Goal: Check status: Check status

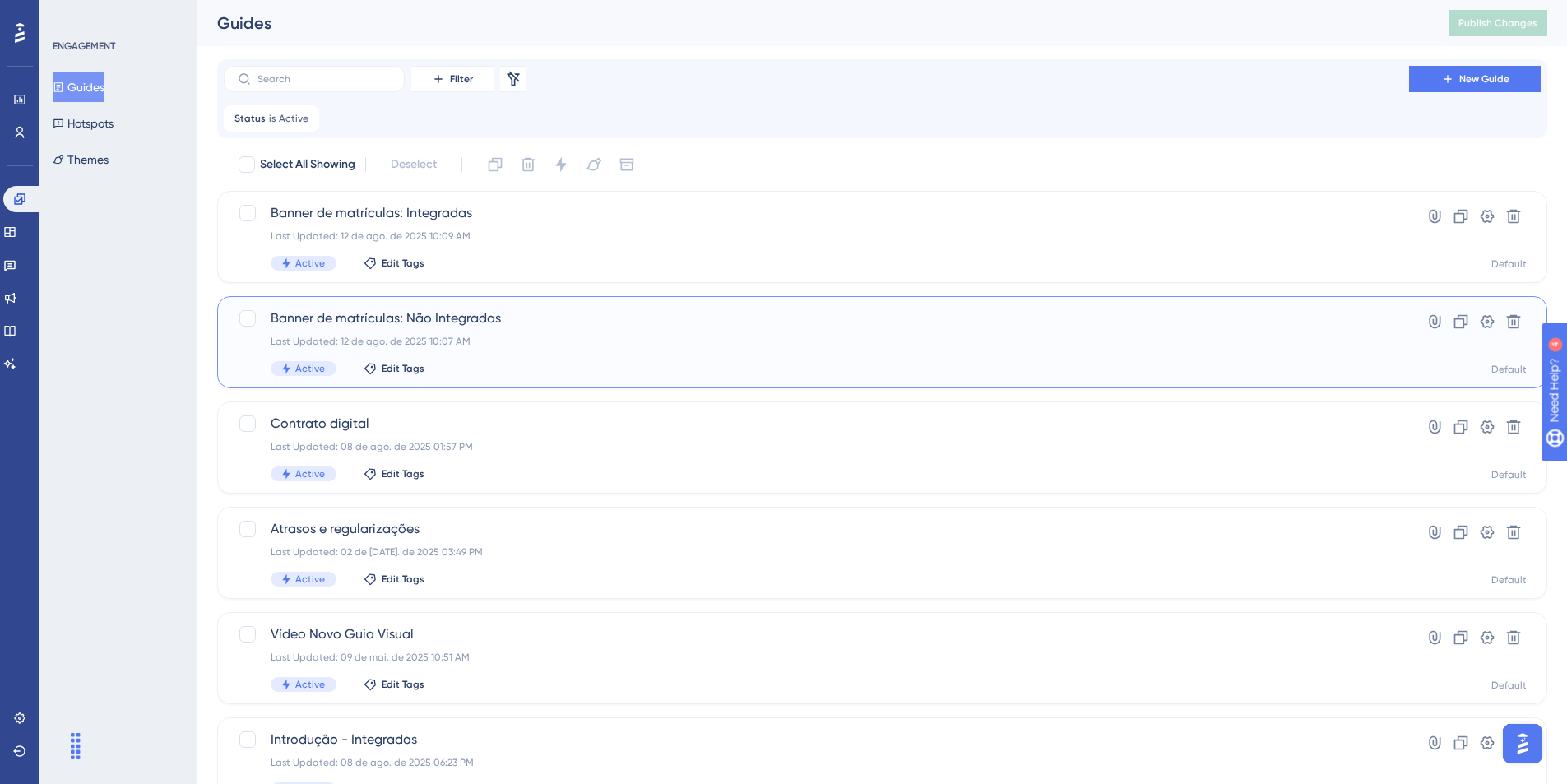
click at [371, 316] on span "Banner de matrículas: Não Integradas" at bounding box center [816, 318] width 1092 height 20
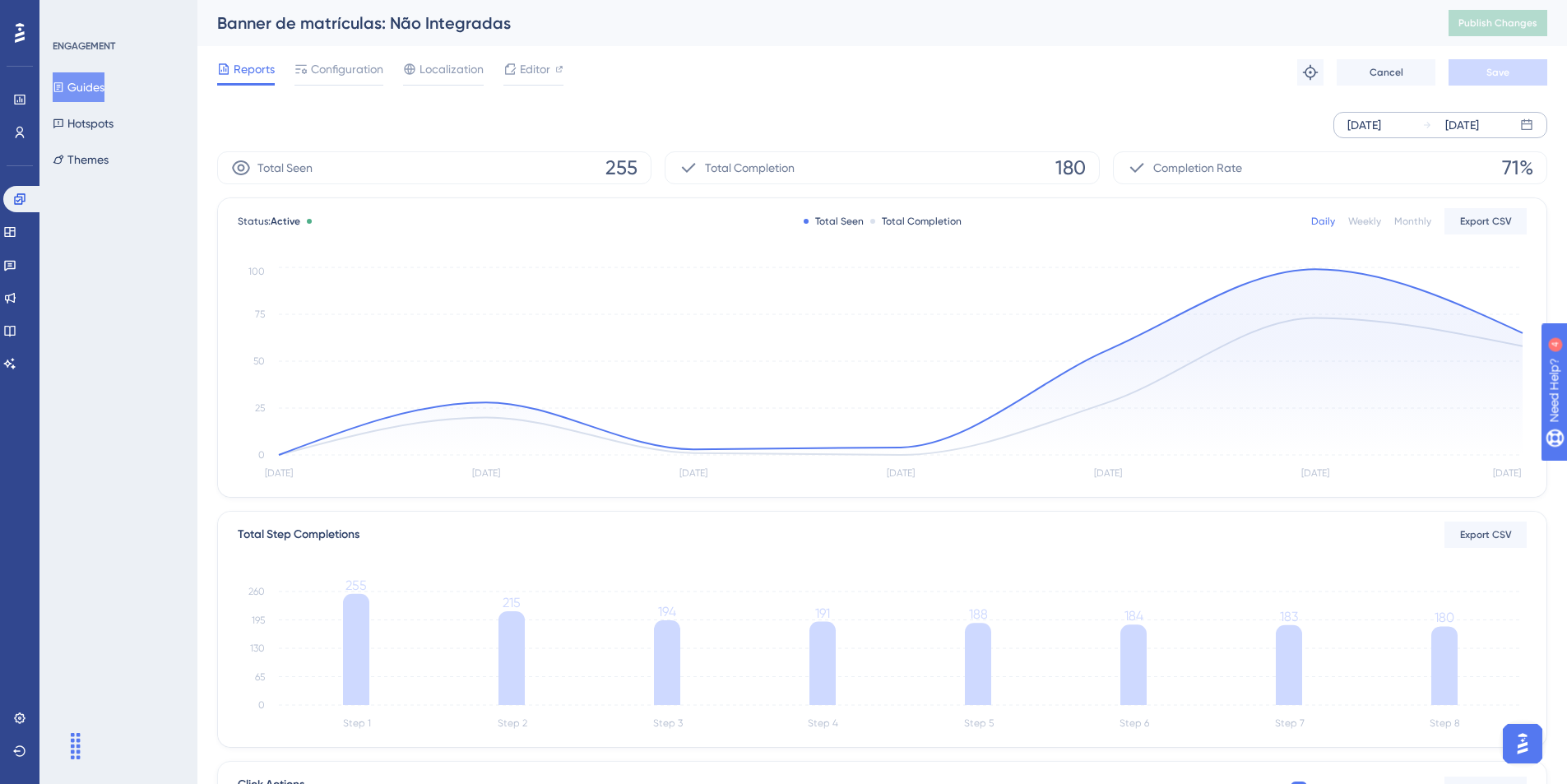
click at [1379, 131] on div "[DATE]" at bounding box center [1364, 125] width 34 height 20
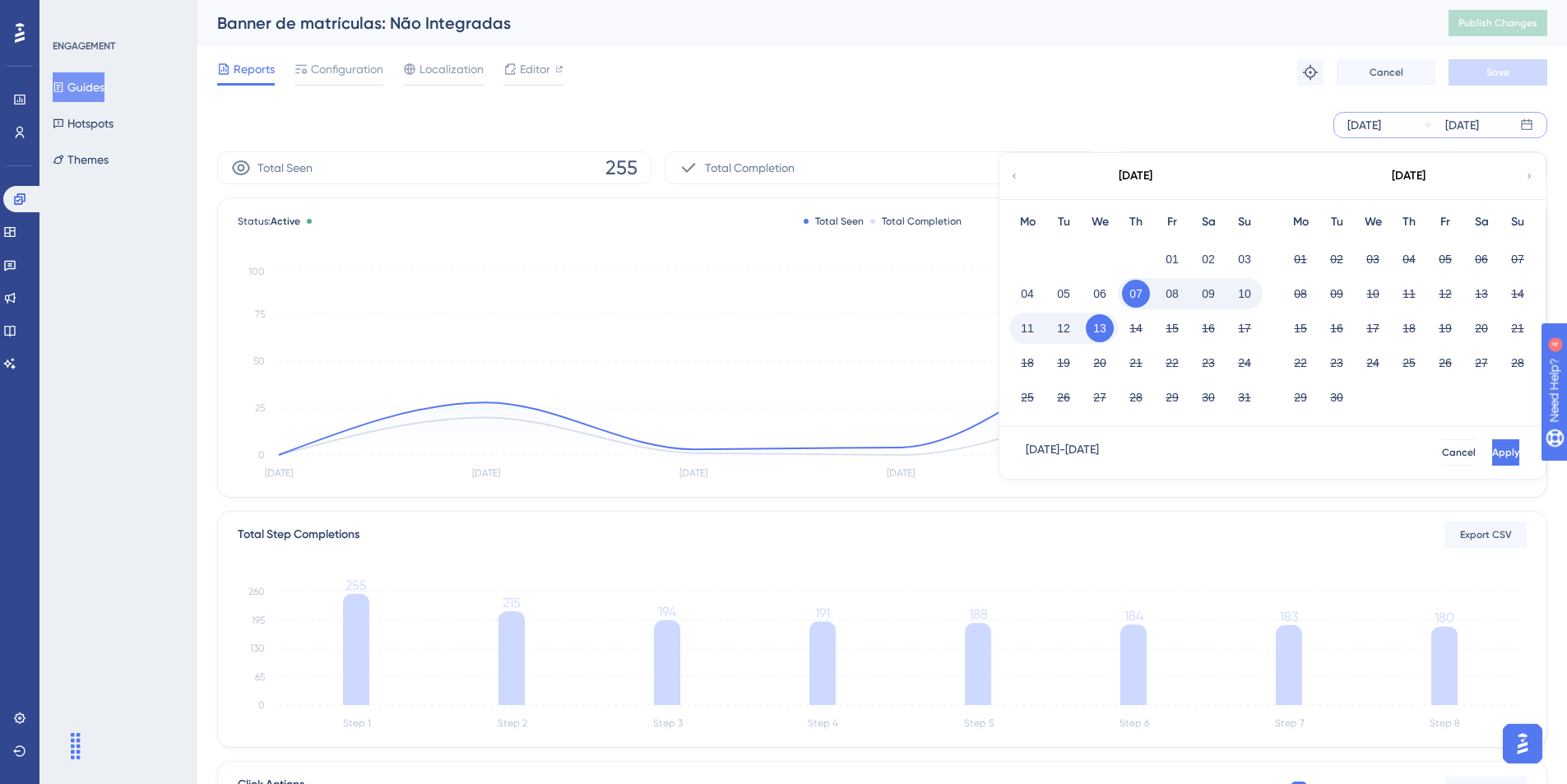
click at [1019, 170] on div "[DATE]" at bounding box center [1135, 176] width 272 height 46
click at [1016, 176] on icon at bounding box center [1014, 176] width 10 height 15
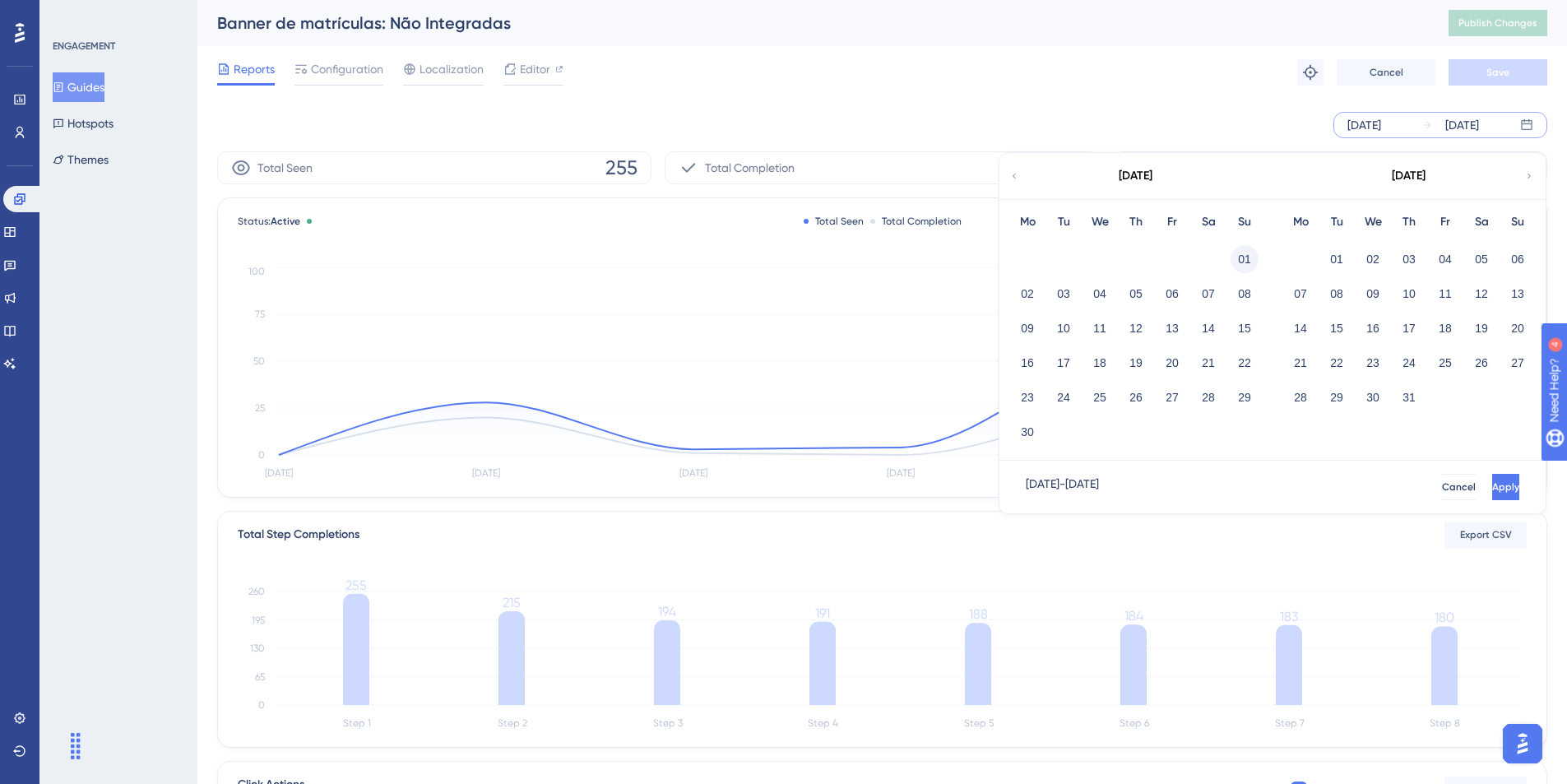
click at [1241, 254] on button "01" at bounding box center [1244, 259] width 28 height 28
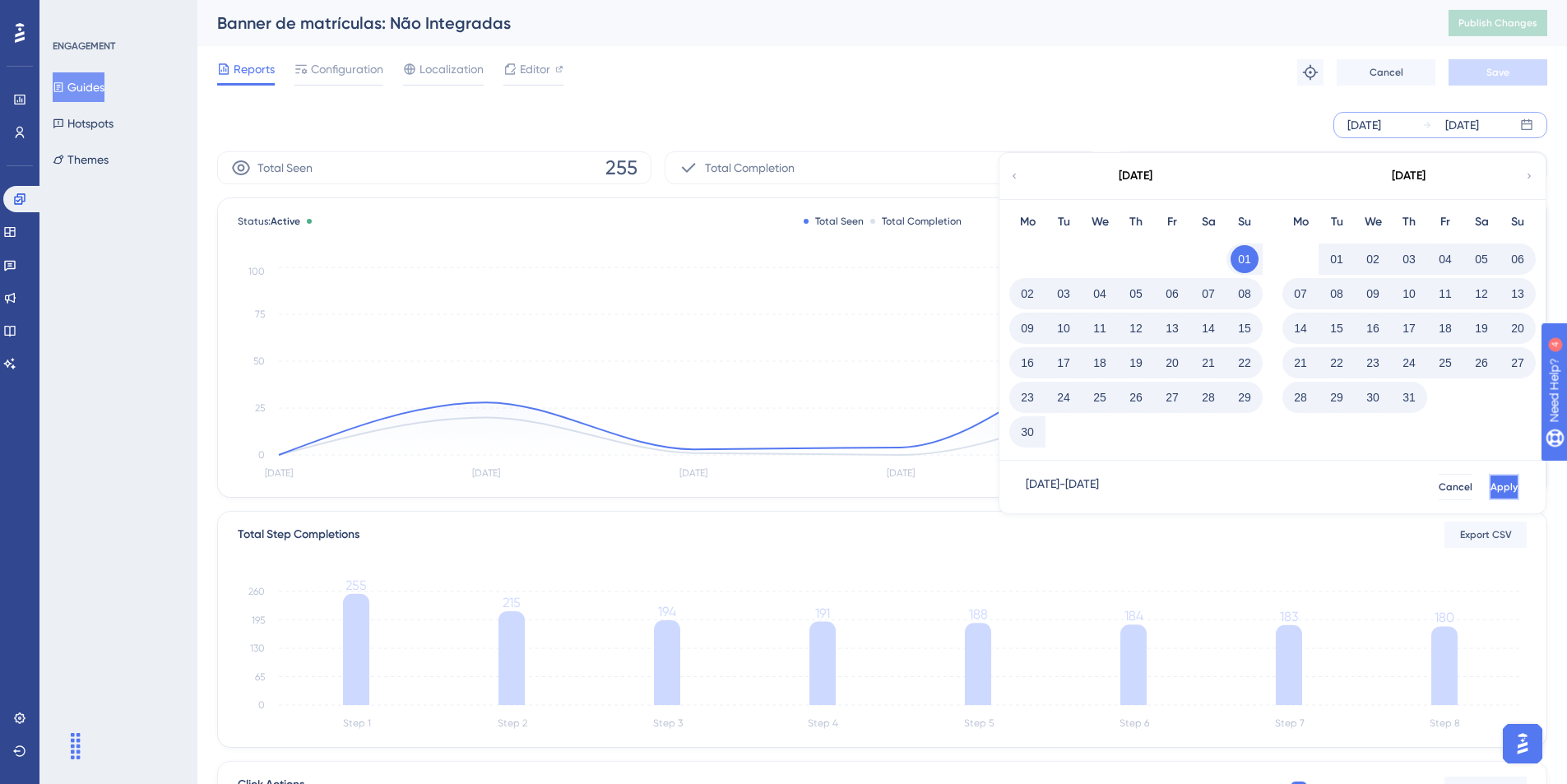
click at [1491, 486] on span "Apply" at bounding box center [1504, 486] width 27 height 13
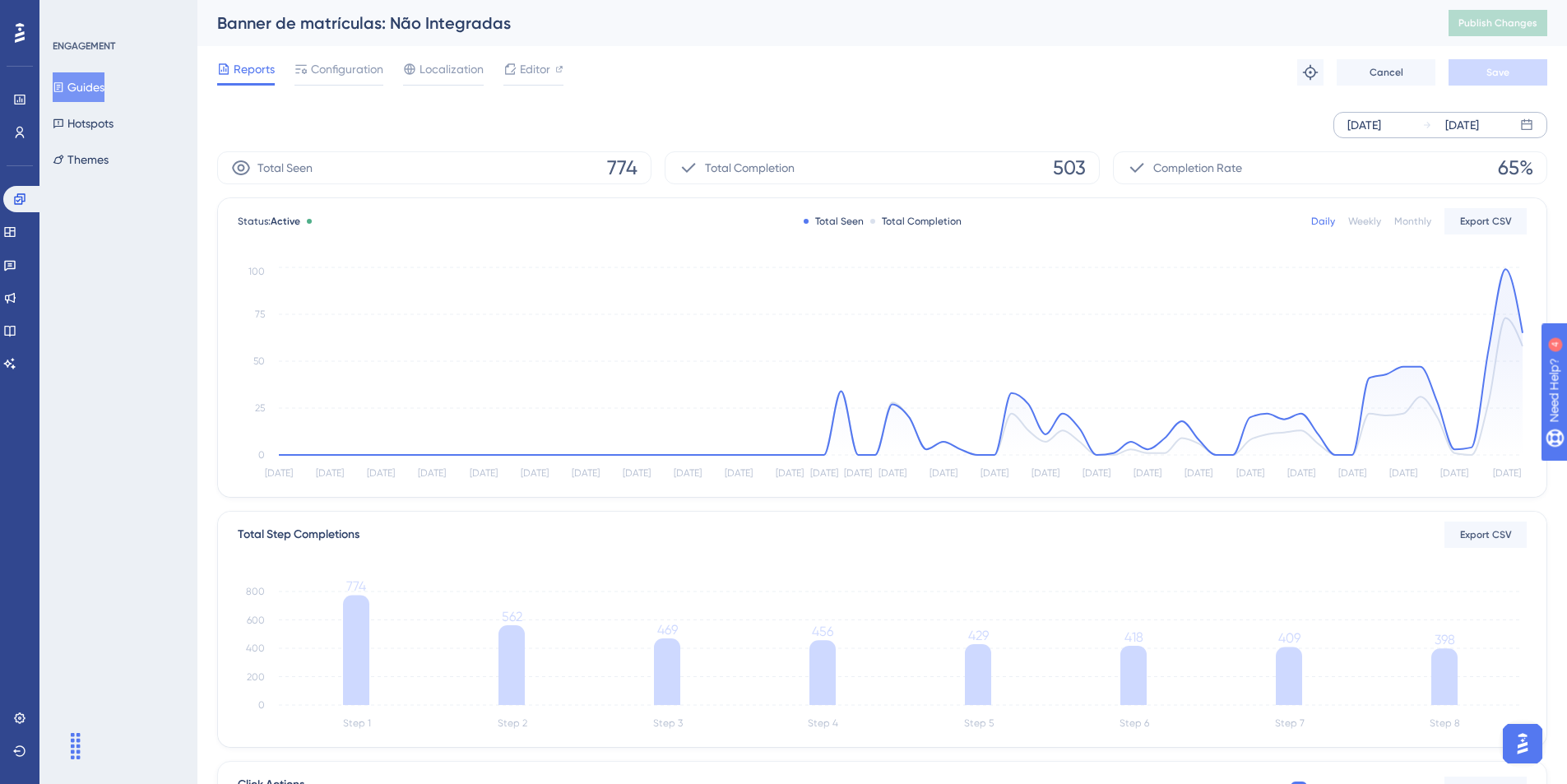
click at [1381, 122] on div "[DATE]" at bounding box center [1364, 125] width 34 height 20
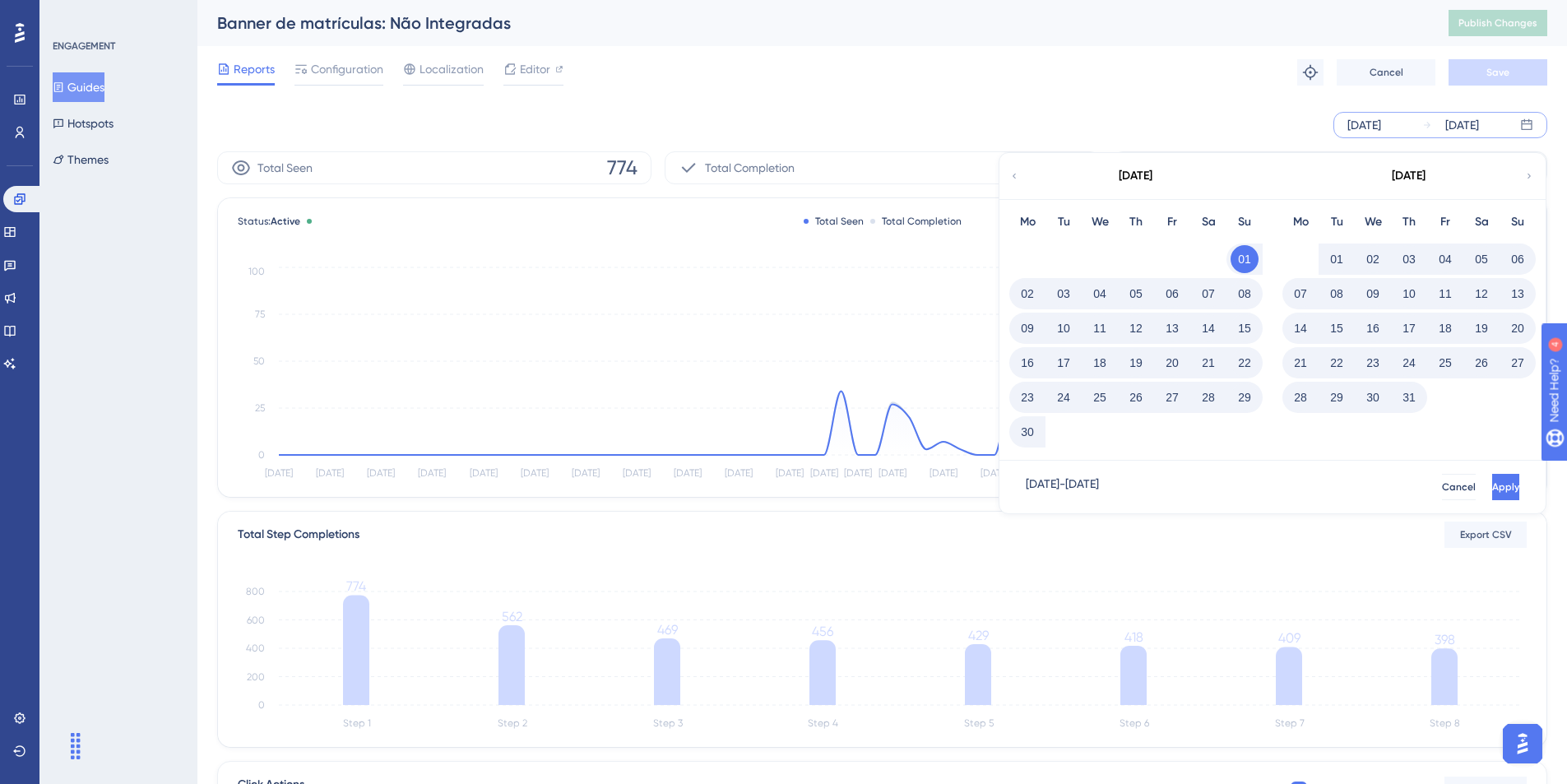
click at [1444, 255] on button "04" at bounding box center [1445, 259] width 28 height 28
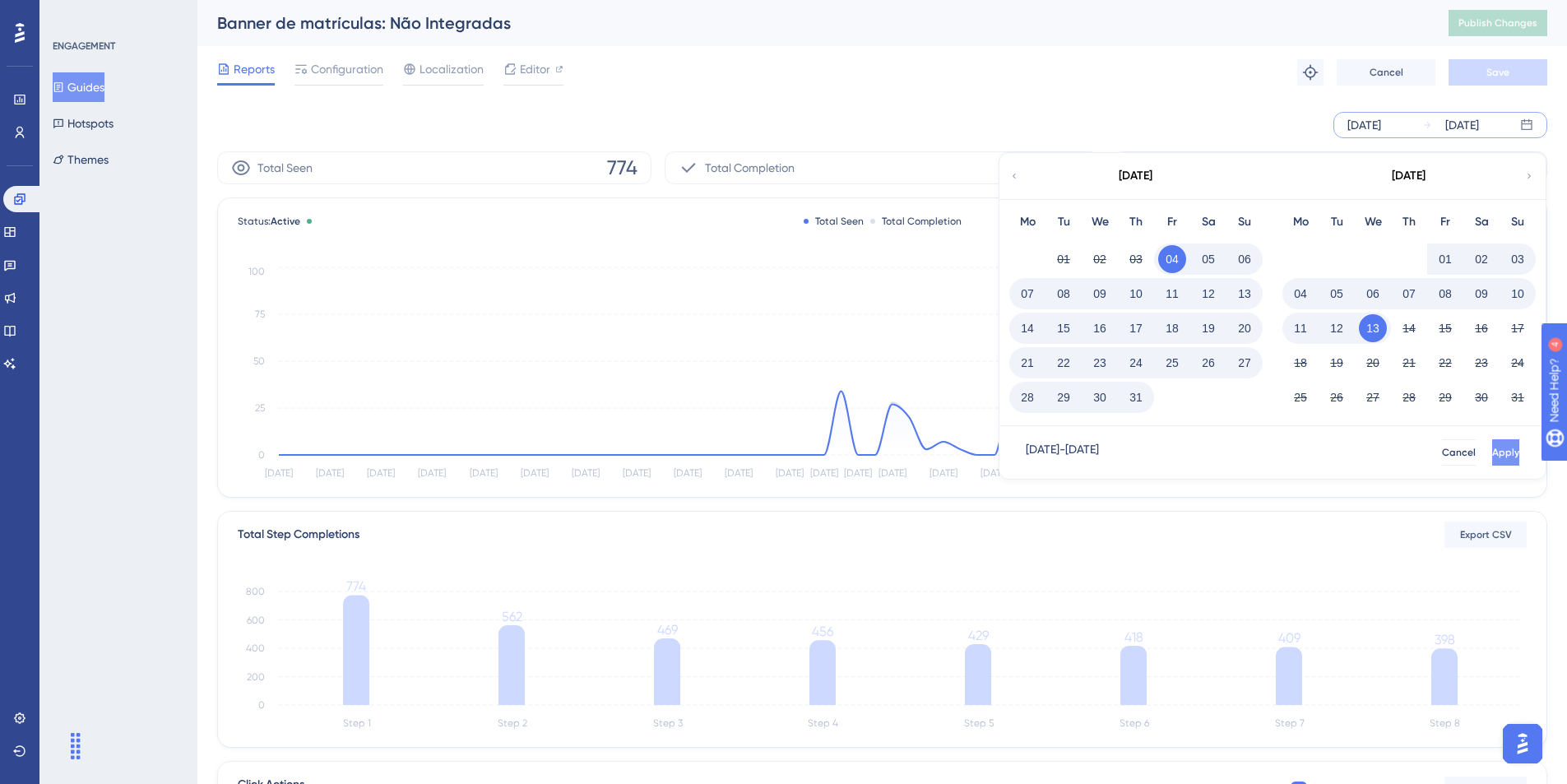
click at [1493, 459] on button "Apply" at bounding box center [1506, 452] width 27 height 26
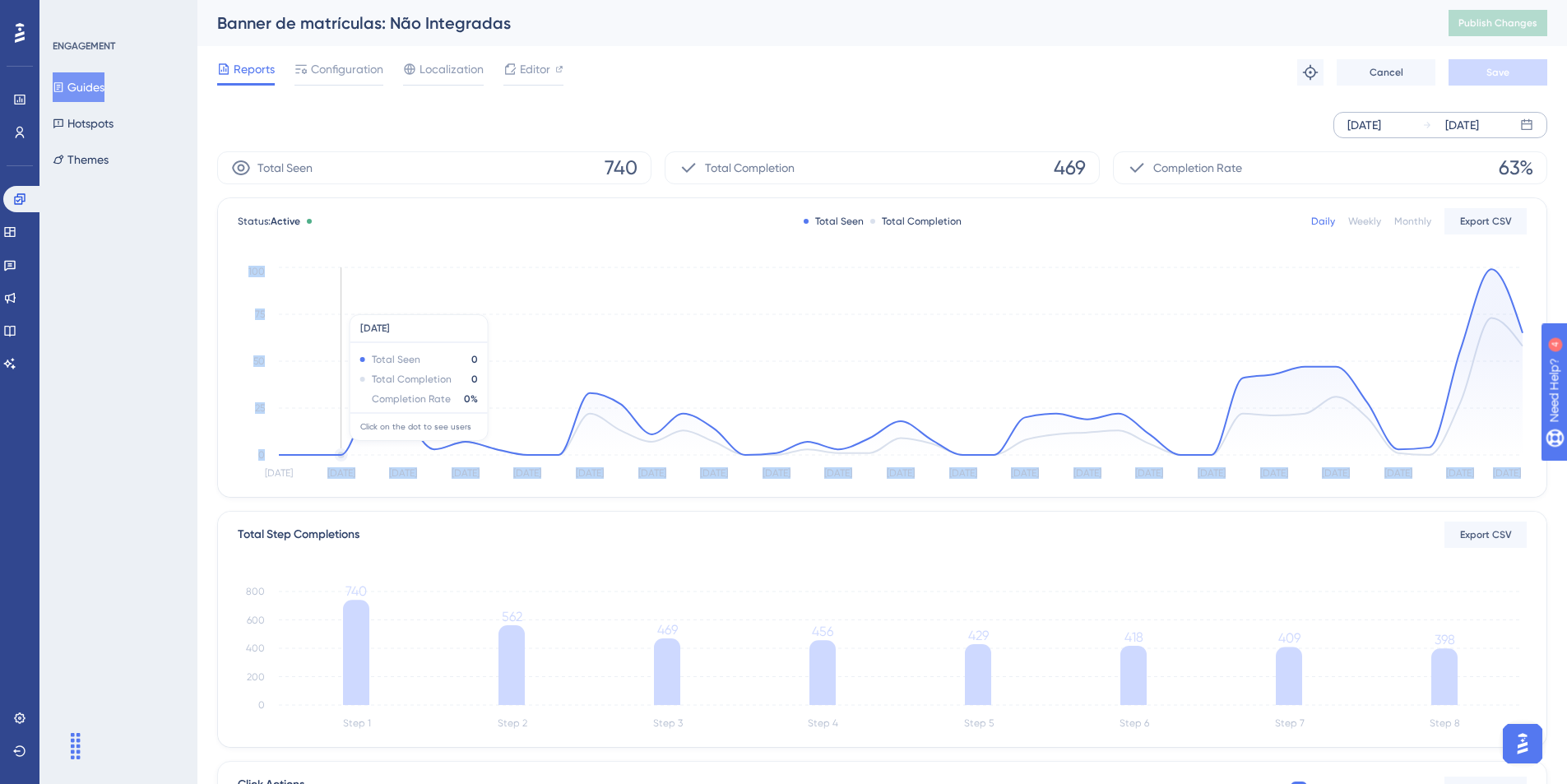
drag, startPoint x: 314, startPoint y: 451, endPoint x: 332, endPoint y: 449, distance: 18.1
click at [341, 451] on circle at bounding box center [341, 454] width 10 height 10
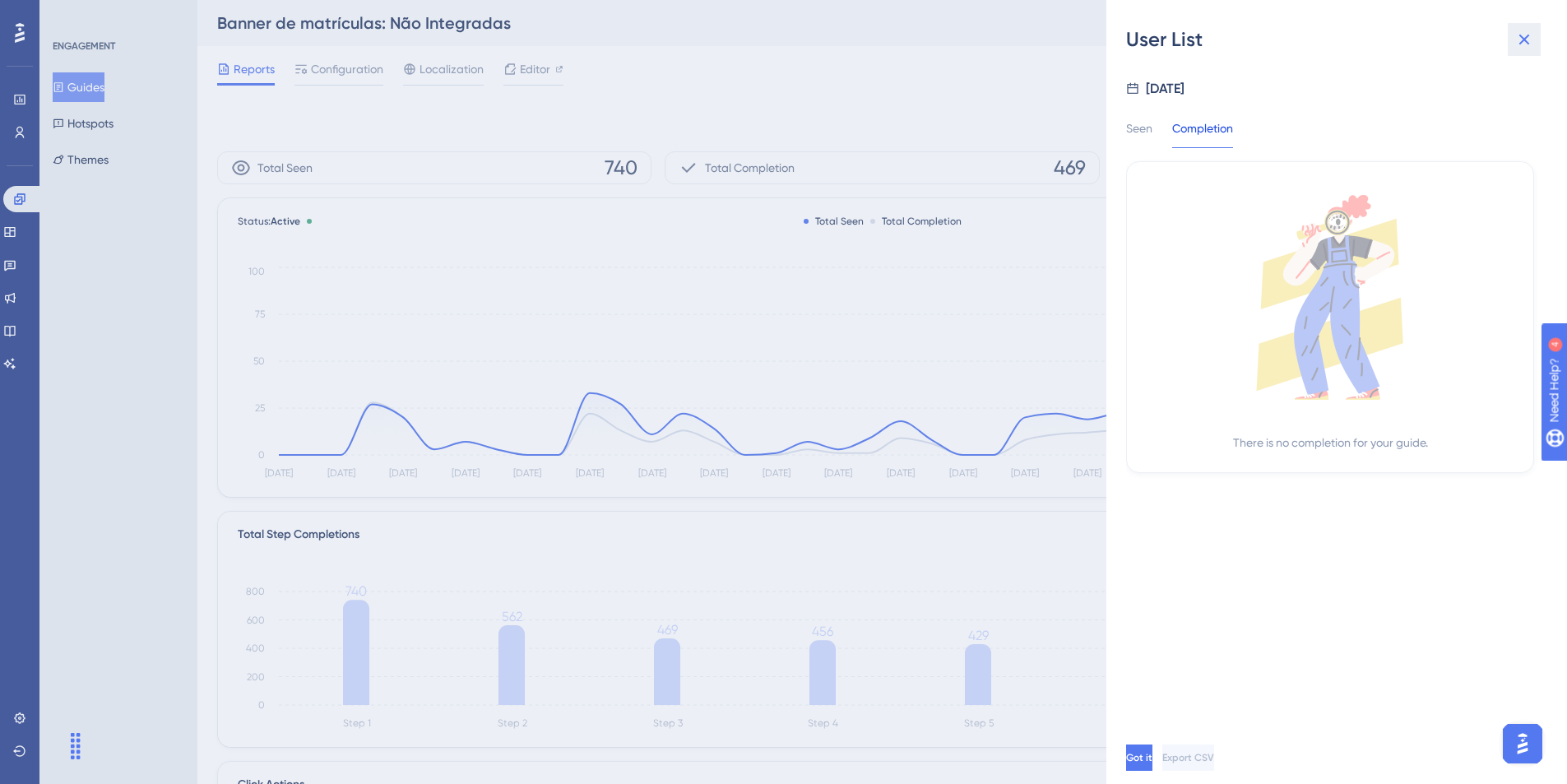
click at [1525, 38] on icon at bounding box center [1525, 40] width 10 height 10
